Goal: Task Accomplishment & Management: Use online tool/utility

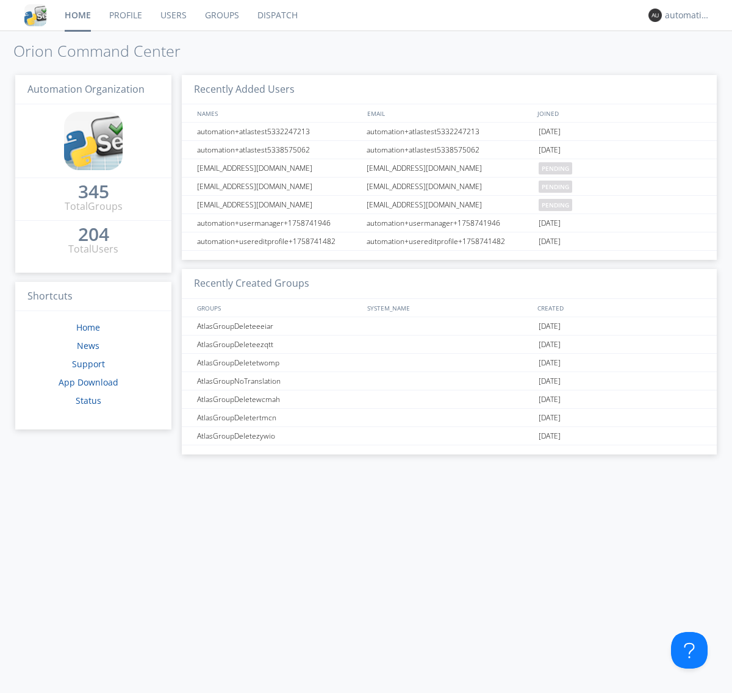
click at [276, 15] on link "Dispatch" at bounding box center [277, 15] width 59 height 31
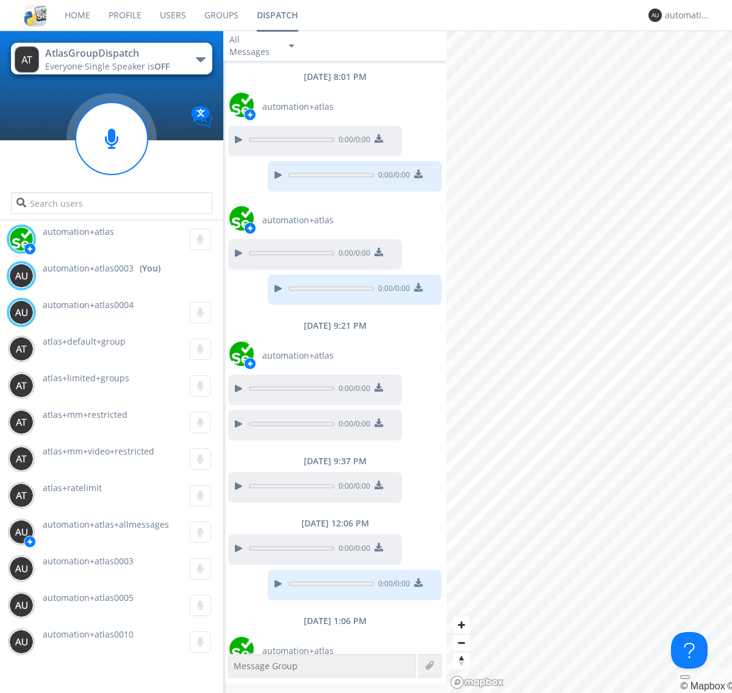
click at [200, 59] on div "button" at bounding box center [201, 59] width 10 height 5
click at [0, 0] on span "AtlasGroupDispatch2" at bounding box center [0, 0] width 0 height 0
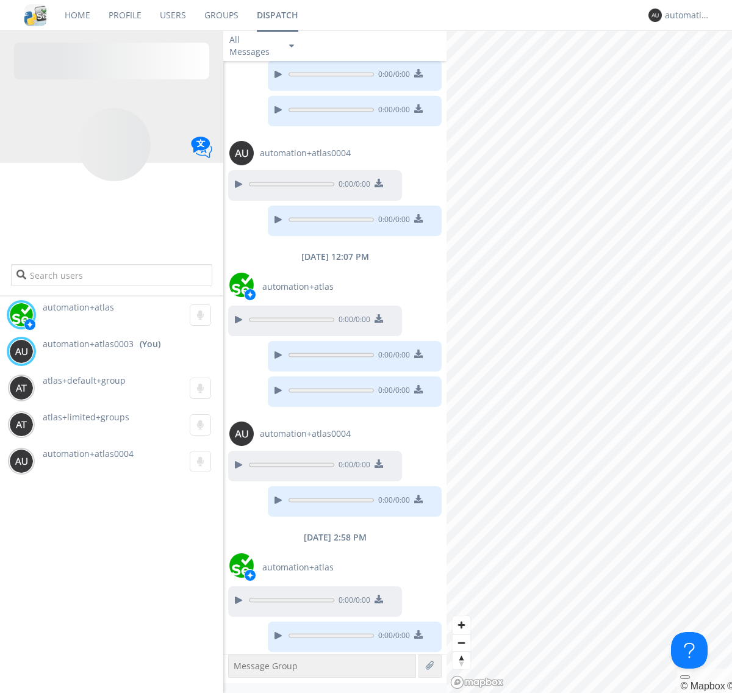
scroll to position [104, 0]
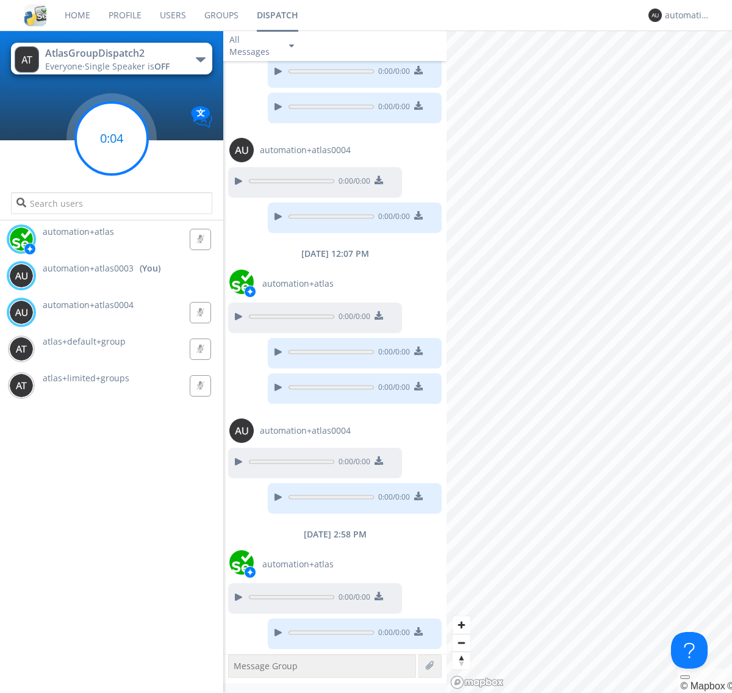
click at [112, 139] on g at bounding box center [112, 139] width 72 height 72
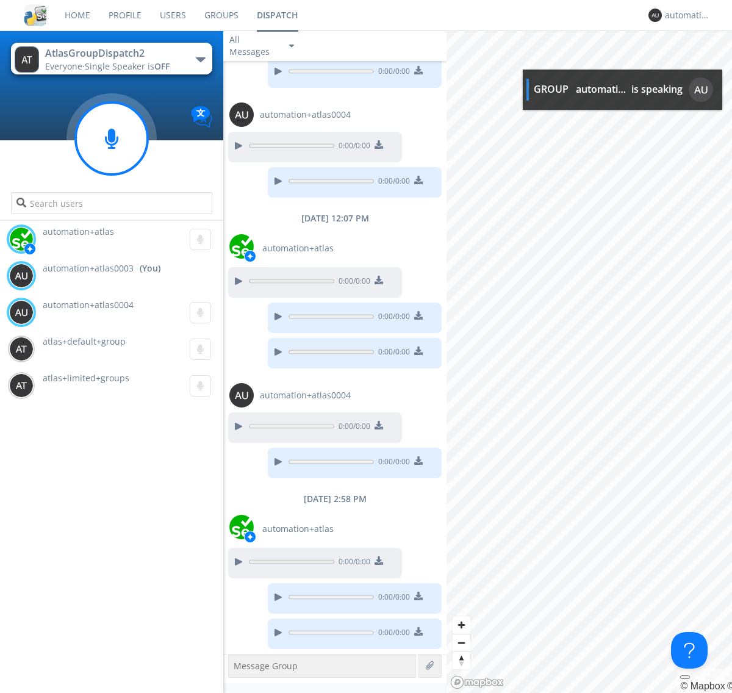
scroll to position [214, 0]
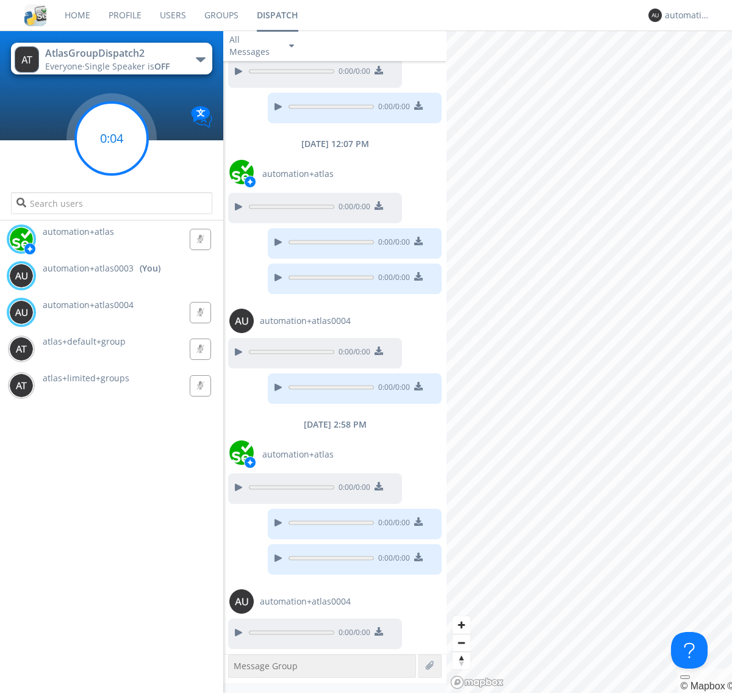
click at [112, 139] on g at bounding box center [112, 139] width 72 height 72
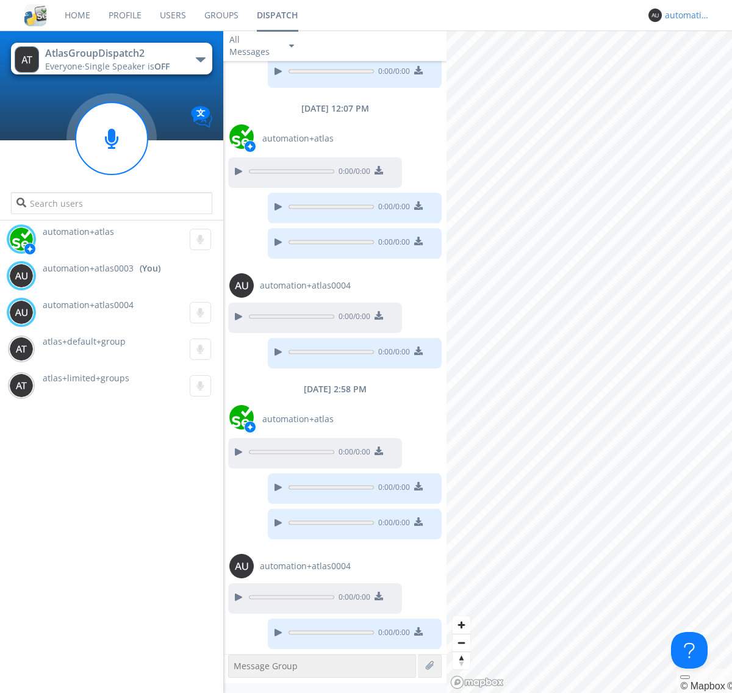
click at [685, 15] on div "automation+atlas0003" at bounding box center [688, 15] width 46 height 12
